Goal: Transaction & Acquisition: Purchase product/service

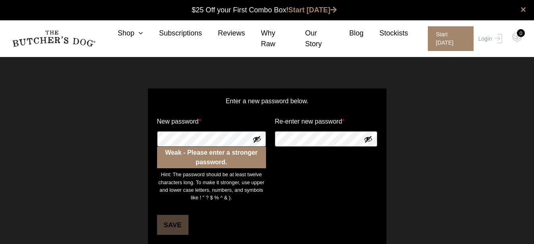
click at [259, 140] on button "Show password" at bounding box center [257, 138] width 9 height 9
click at [272, 218] on p "Save" at bounding box center [267, 220] width 223 height 27
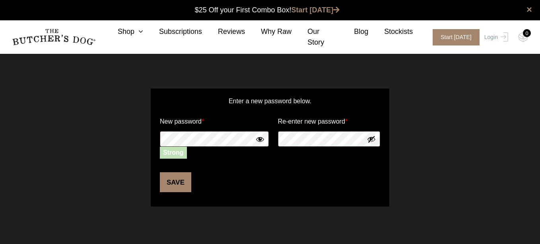
click at [372, 140] on button "Show password" at bounding box center [371, 138] width 9 height 9
click at [171, 183] on button "Save" at bounding box center [175, 182] width 31 height 20
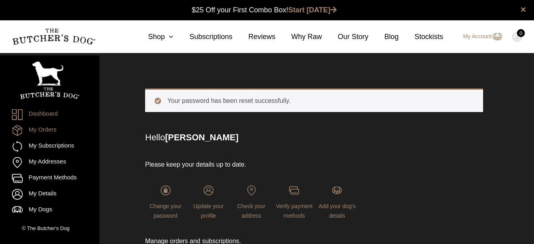
click at [58, 136] on link "My Orders" at bounding box center [50, 130] width 76 height 11
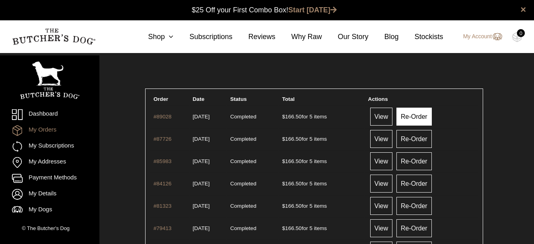
click at [423, 114] on link "Re-Order" at bounding box center [414, 116] width 35 height 18
click at [389, 118] on link "View" at bounding box center [381, 116] width 22 height 18
